Goal: Check status

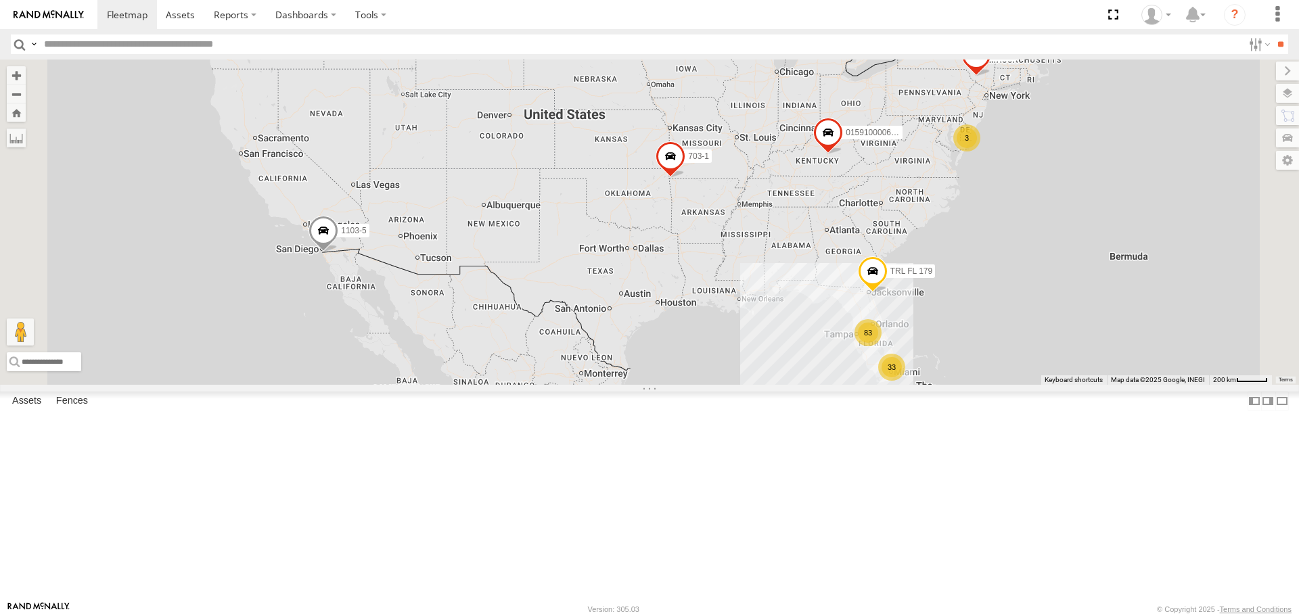
click at [980, 152] on div "3" at bounding box center [966, 137] width 27 height 27
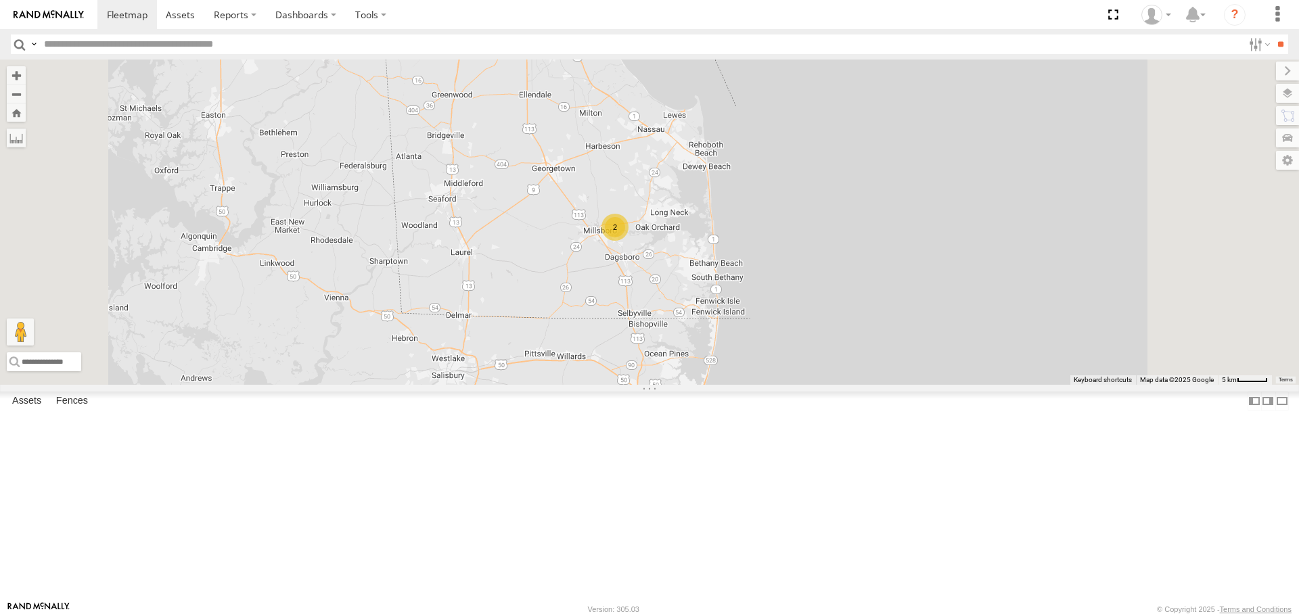
drag, startPoint x: 952, startPoint y: 413, endPoint x: 964, endPoint y: 304, distance: 108.9
click at [964, 304] on div "015910000671878 1103-5 703-1 TRL FL 179 602 703-3 2" at bounding box center [649, 222] width 1299 height 325
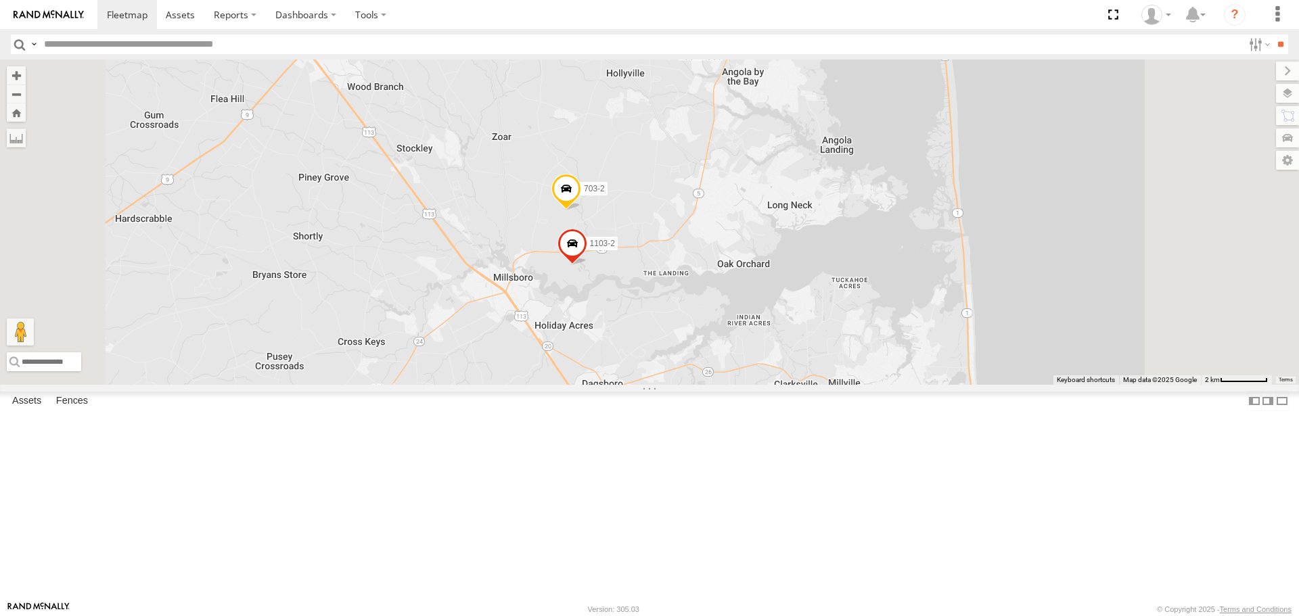
click at [581, 211] on span at bounding box center [566, 193] width 30 height 37
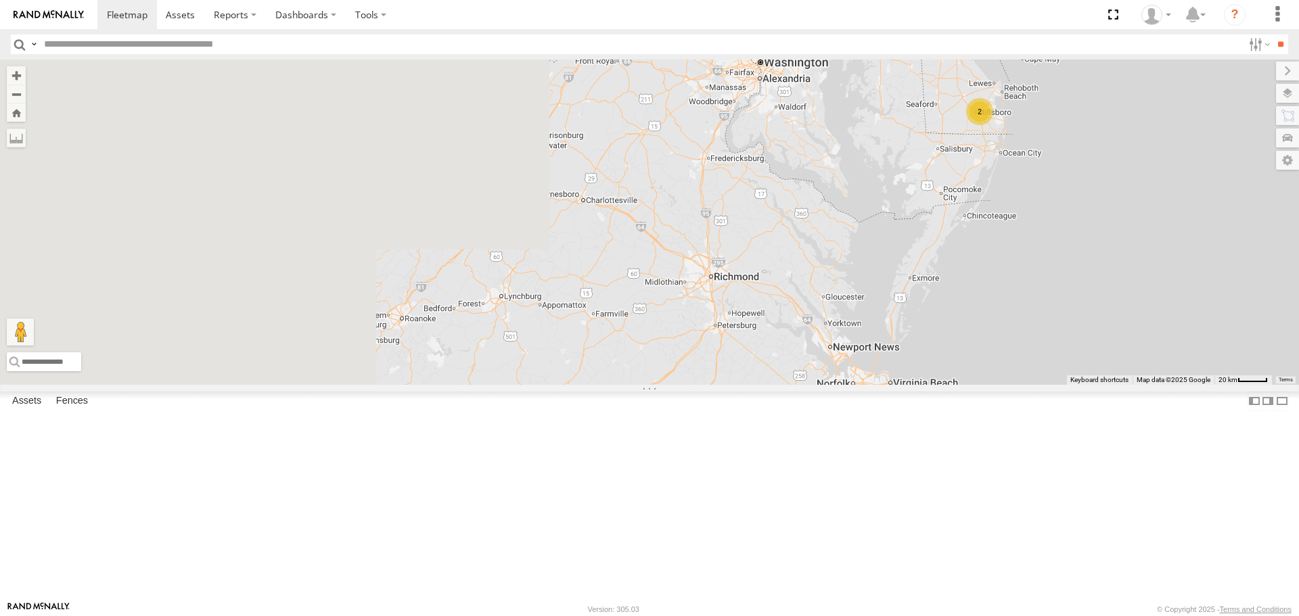
drag, startPoint x: 478, startPoint y: 317, endPoint x: 1066, endPoint y: 235, distance: 592.9
click at [1066, 235] on div "015910000671878 1103-5 703-1 TRL FL 179 602 703-3 2" at bounding box center [649, 222] width 1299 height 325
